Goal: Find specific page/section: Find specific page/section

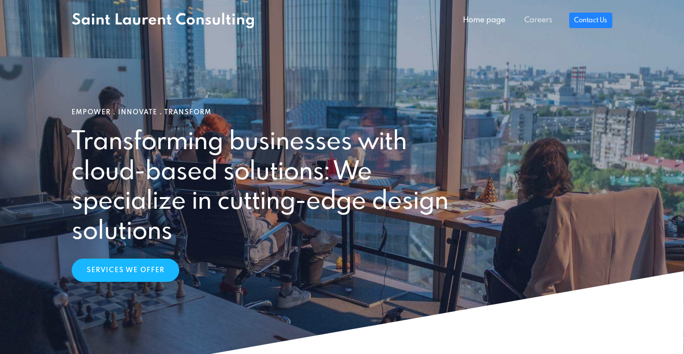
click at [542, 22] on link "Careers" at bounding box center [538, 20] width 47 height 19
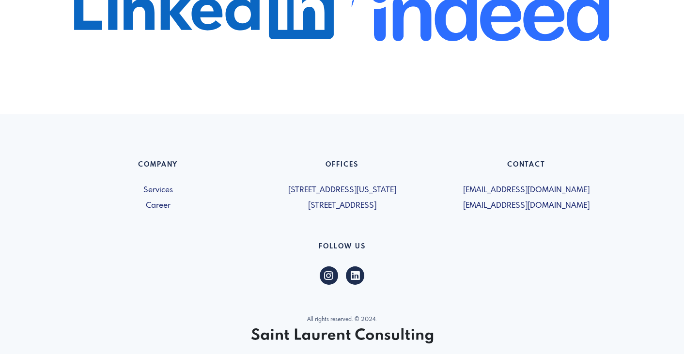
scroll to position [672, 0]
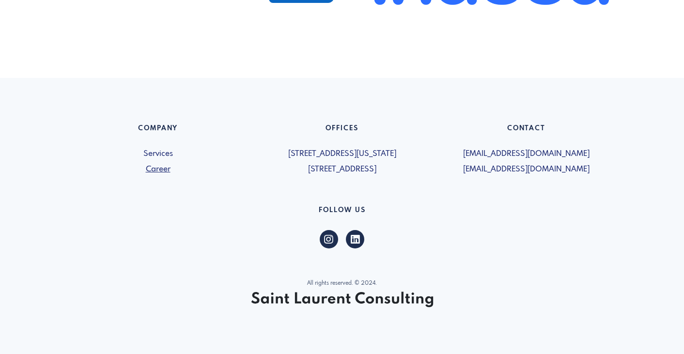
click at [160, 168] on link "Career" at bounding box center [158, 170] width 173 height 12
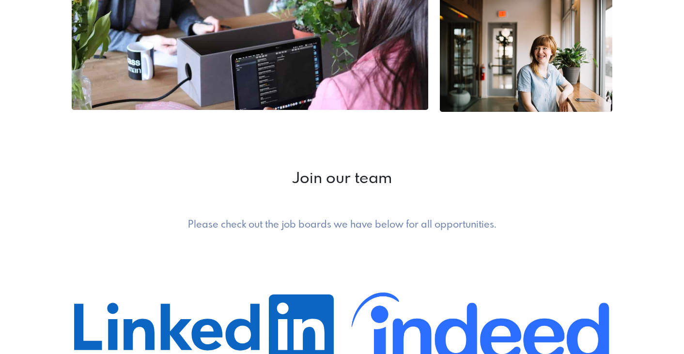
scroll to position [388, 0]
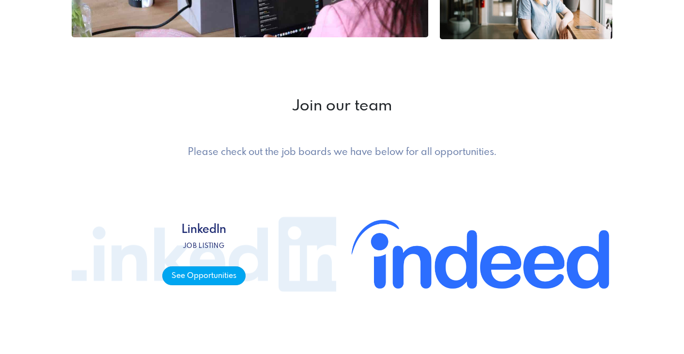
click at [209, 276] on span "See Opportunities" at bounding box center [203, 276] width 83 height 19
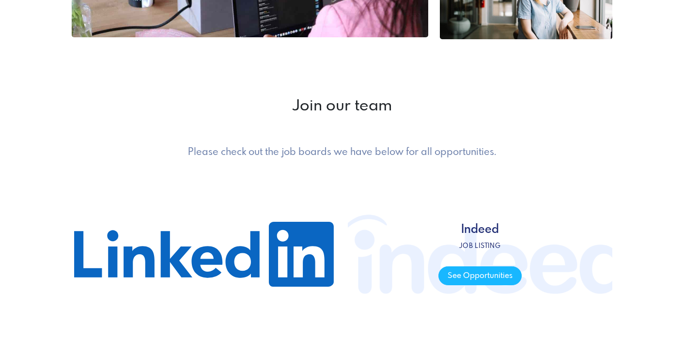
click at [461, 265] on span "Indeed Job listing See Opportunities" at bounding box center [480, 254] width 83 height 62
